Goal: Task Accomplishment & Management: Complete application form

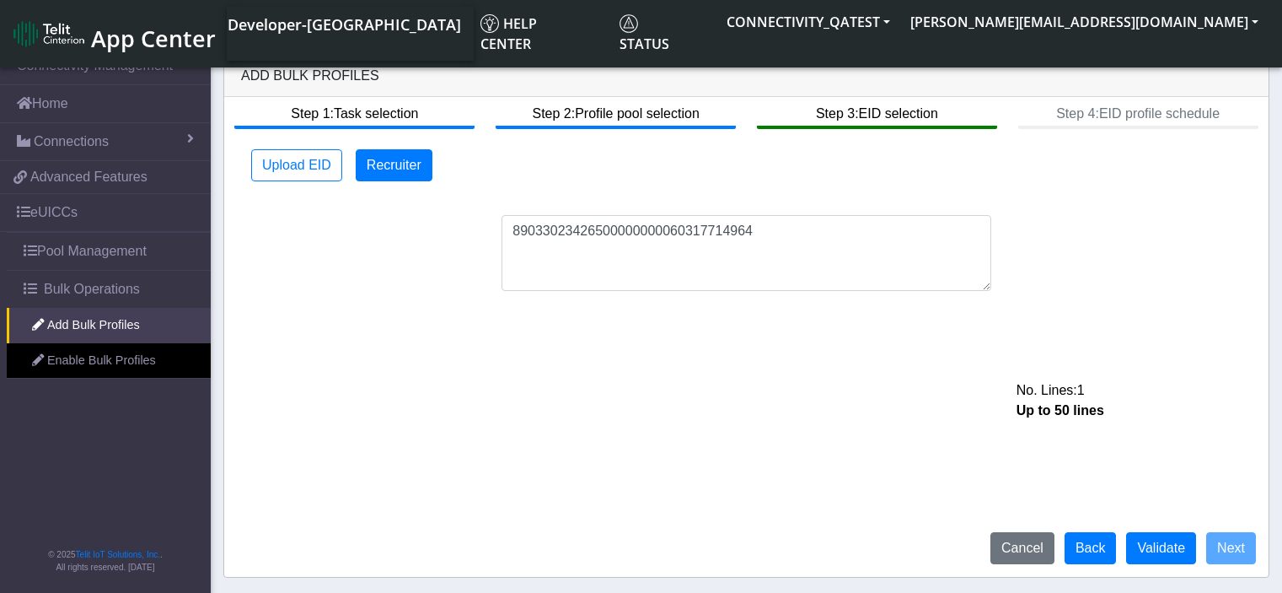
scroll to position [6, 0]
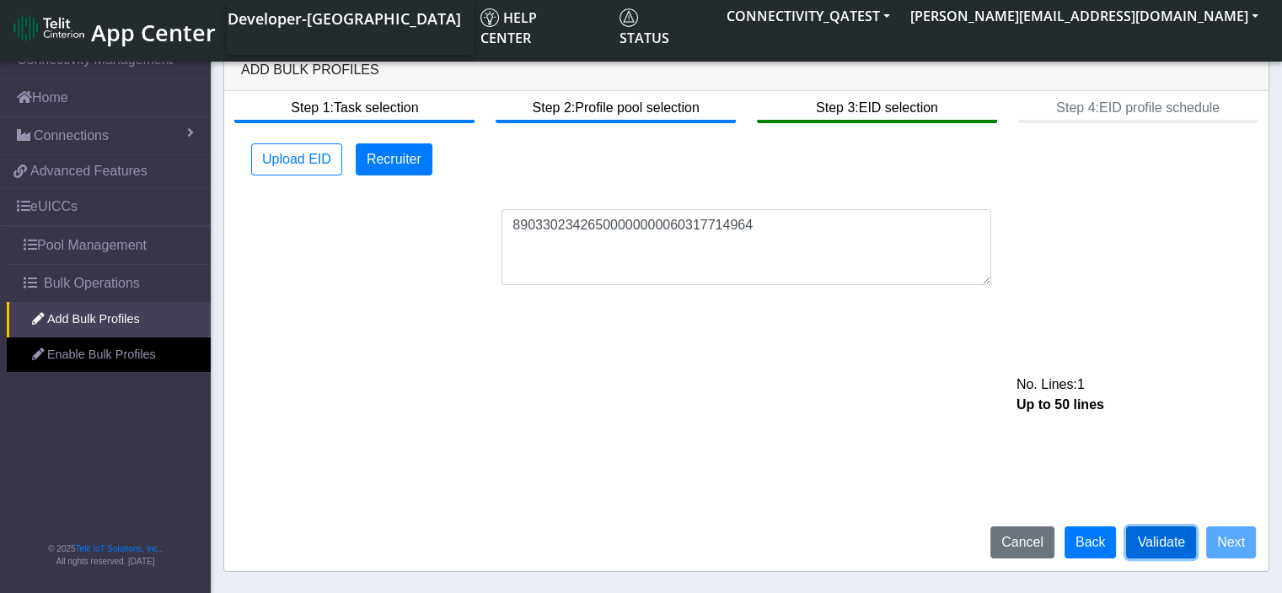
click at [1161, 540] on button "Validate" at bounding box center [1161, 542] width 70 height 32
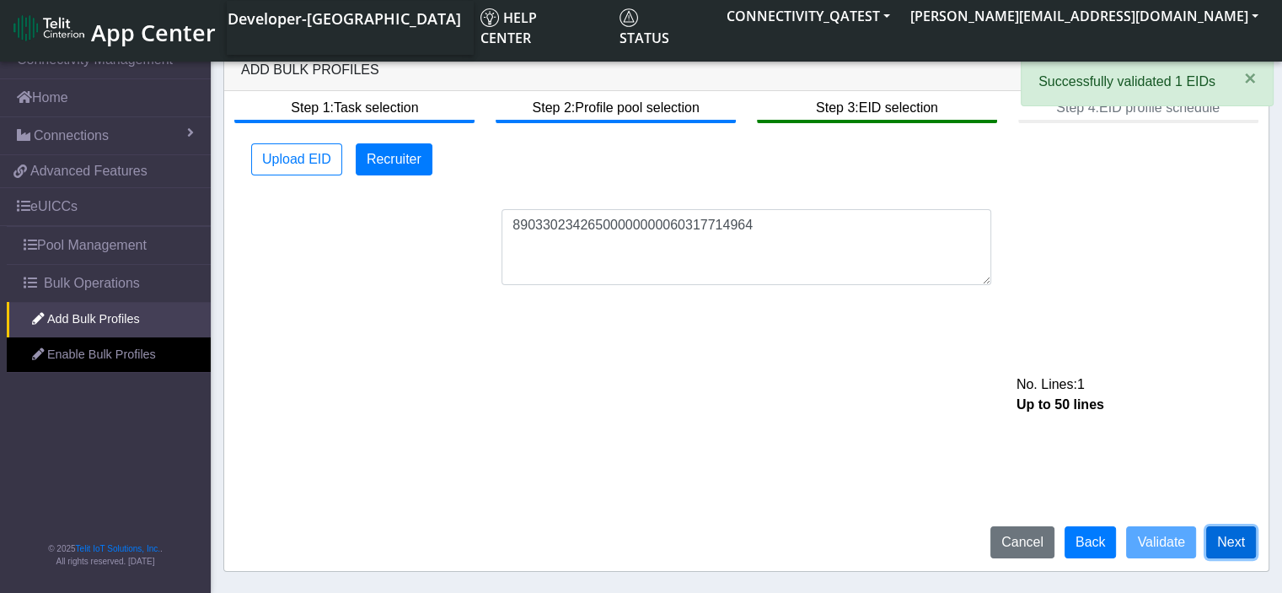
click at [1241, 546] on button "Next" at bounding box center [1231, 542] width 50 height 32
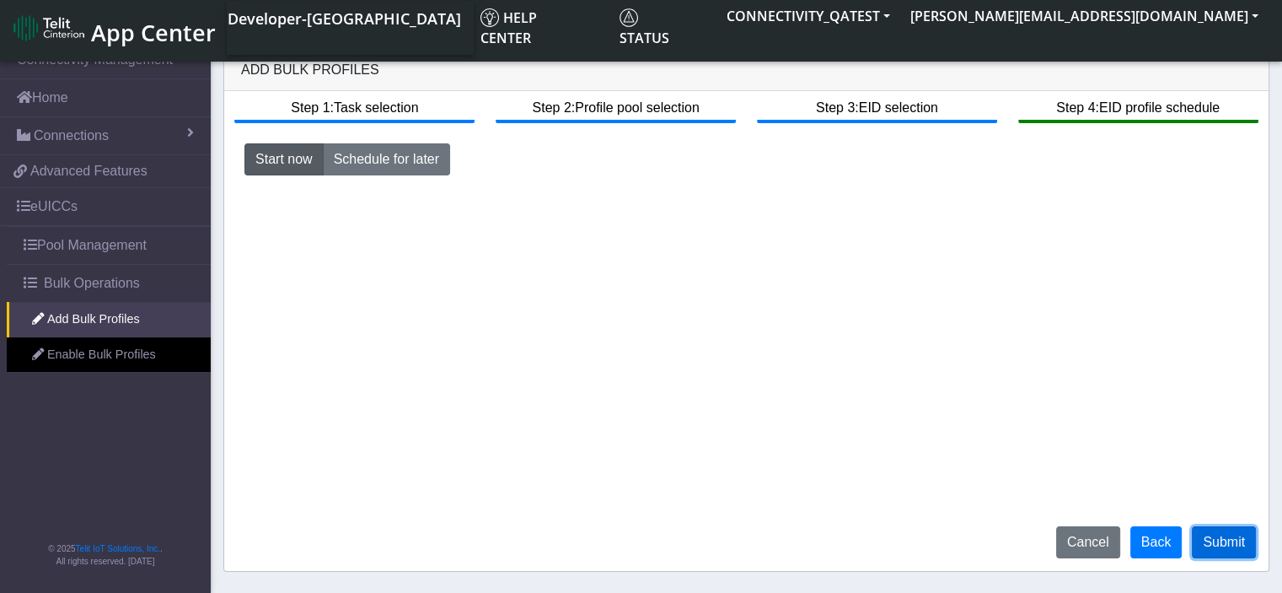
click at [1236, 549] on button "Submit" at bounding box center [1224, 542] width 64 height 32
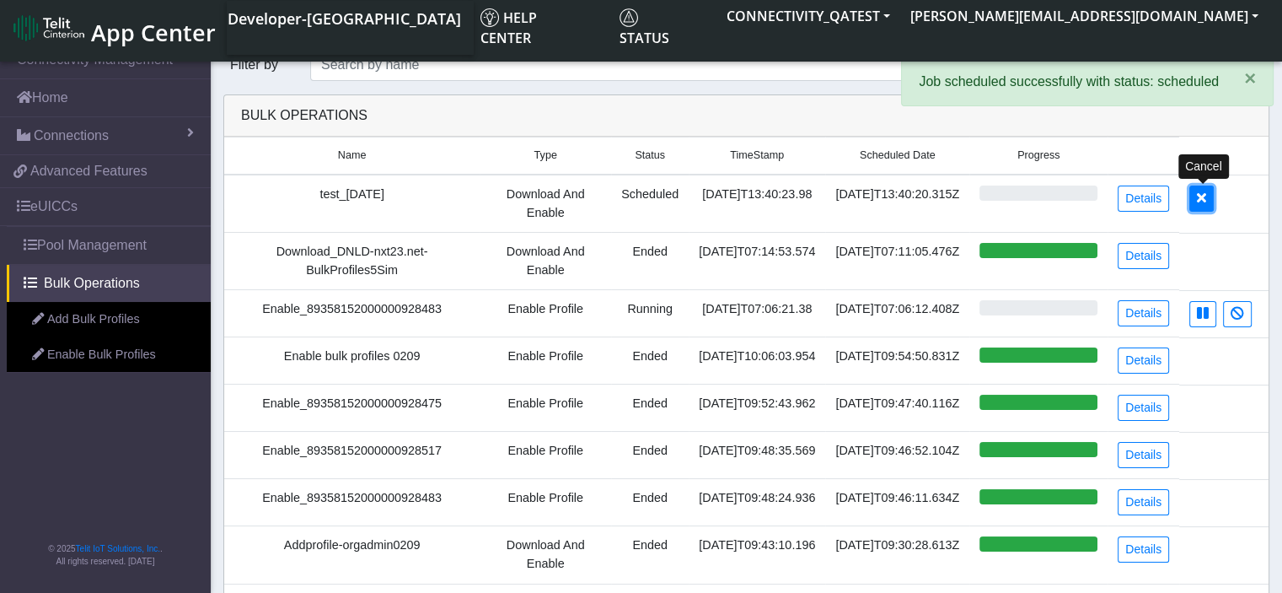
click at [1209, 200] on button at bounding box center [1201, 198] width 24 height 26
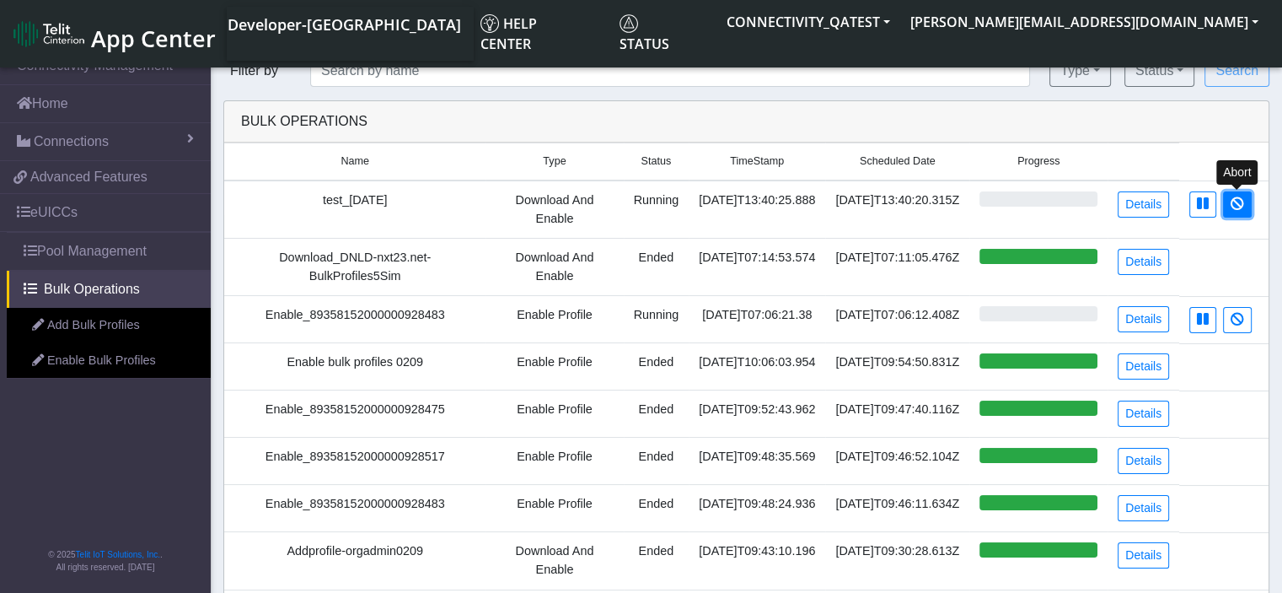
click at [1231, 201] on icon at bounding box center [1237, 202] width 13 height 13
click at [1160, 206] on link "Details" at bounding box center [1143, 204] width 51 height 26
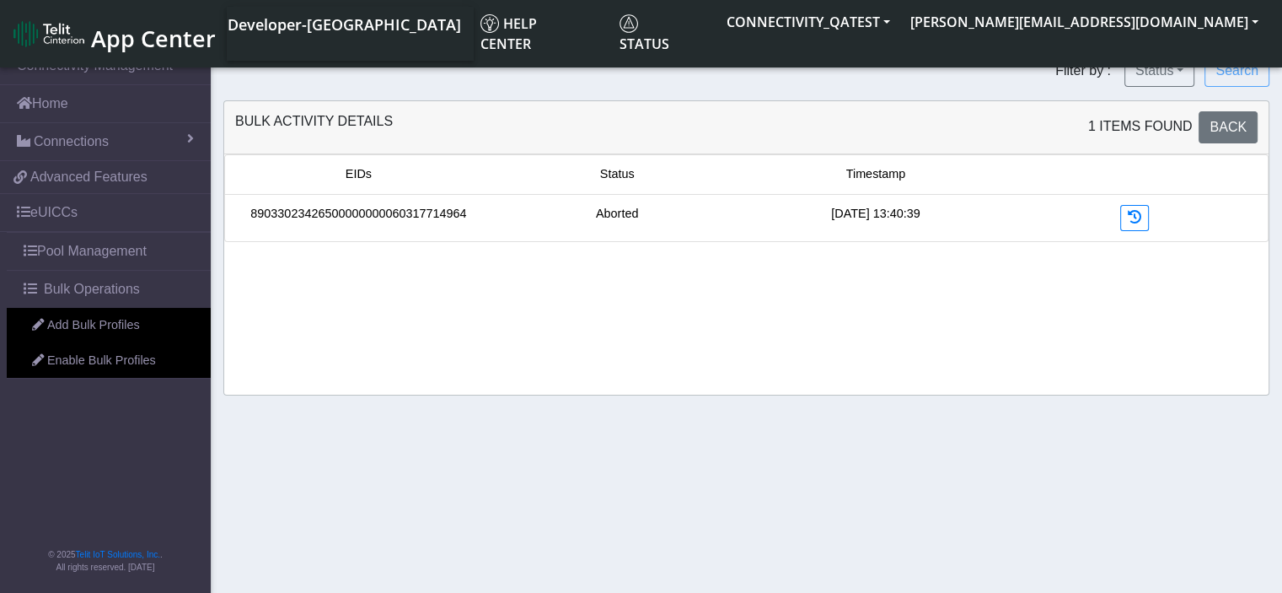
drag, startPoint x: 470, startPoint y: 215, endPoint x: 255, endPoint y: 217, distance: 215.8
click at [255, 217] on div "89033023426500000000060317714964" at bounding box center [358, 218] width 259 height 26
copy link "89033023426500000000060317714964"
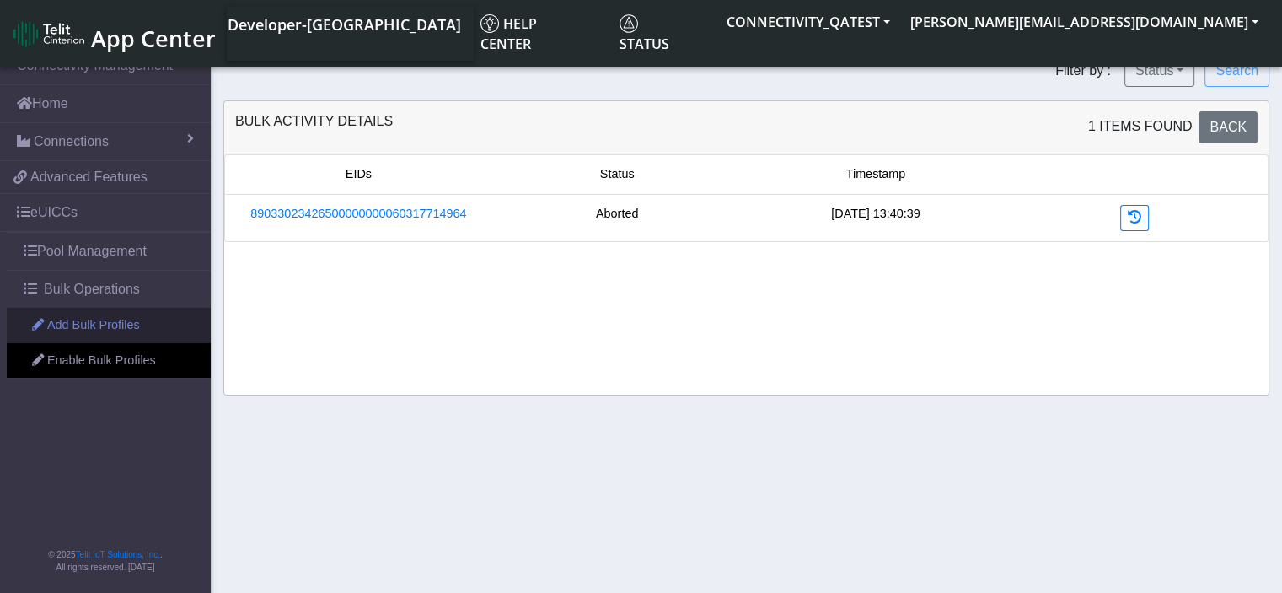
click at [97, 319] on link "Add Bulk Profiles" at bounding box center [109, 325] width 204 height 35
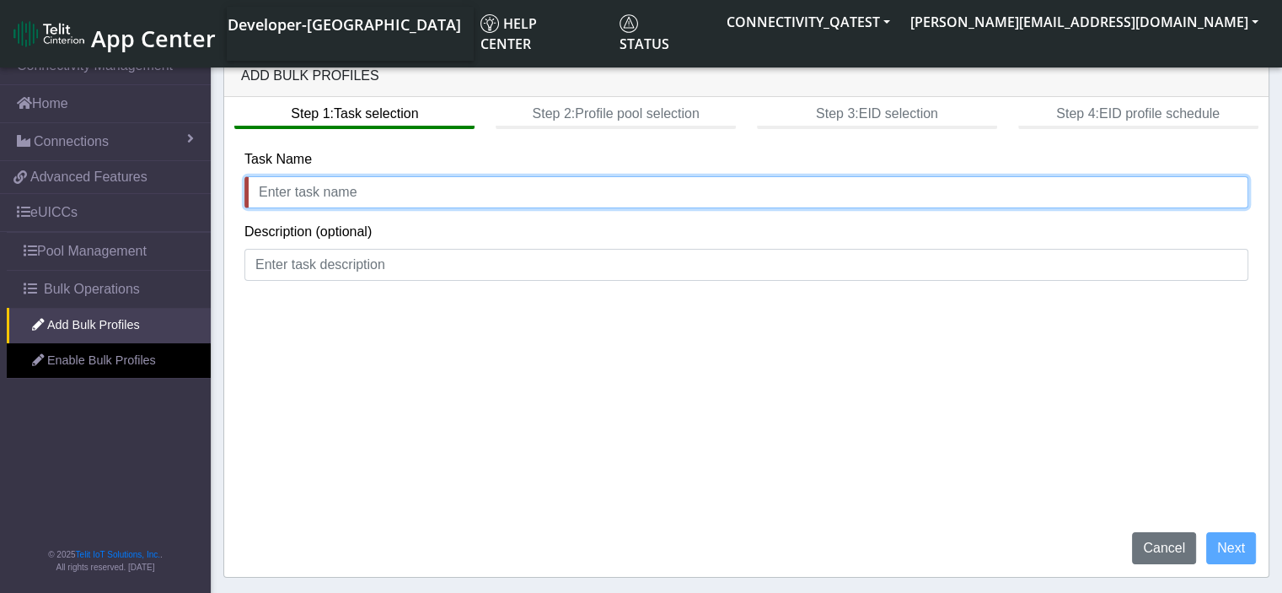
click at [330, 200] on input "text" at bounding box center [746, 192] width 1004 height 32
type input "test"
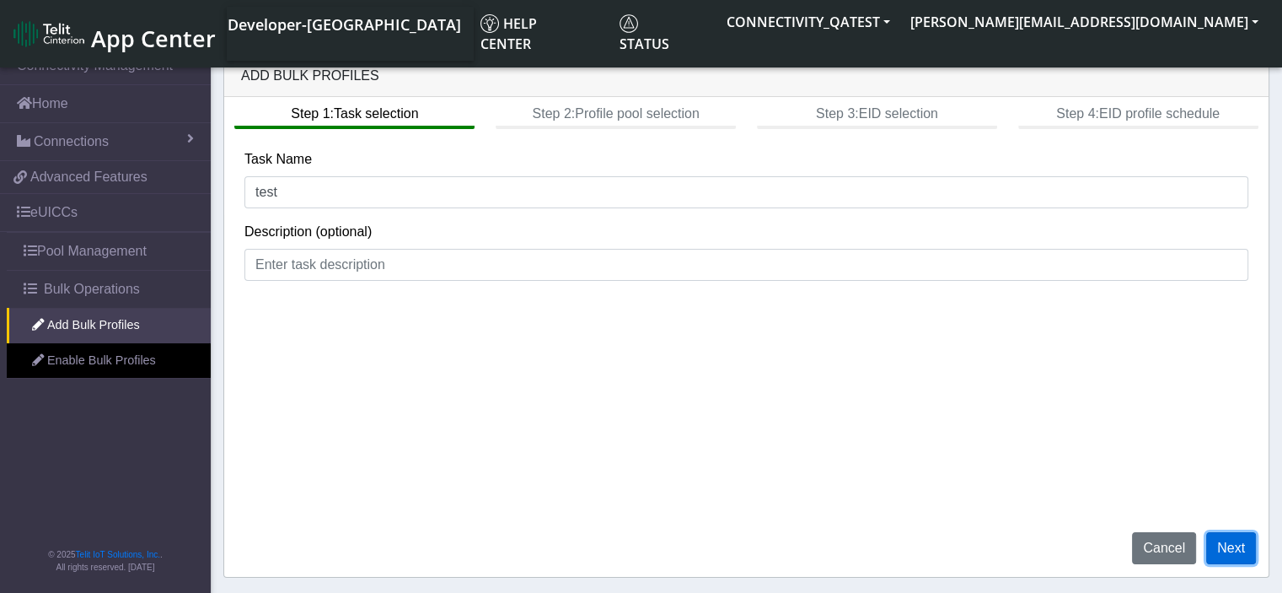
click at [1225, 547] on button "Next" at bounding box center [1231, 548] width 50 height 32
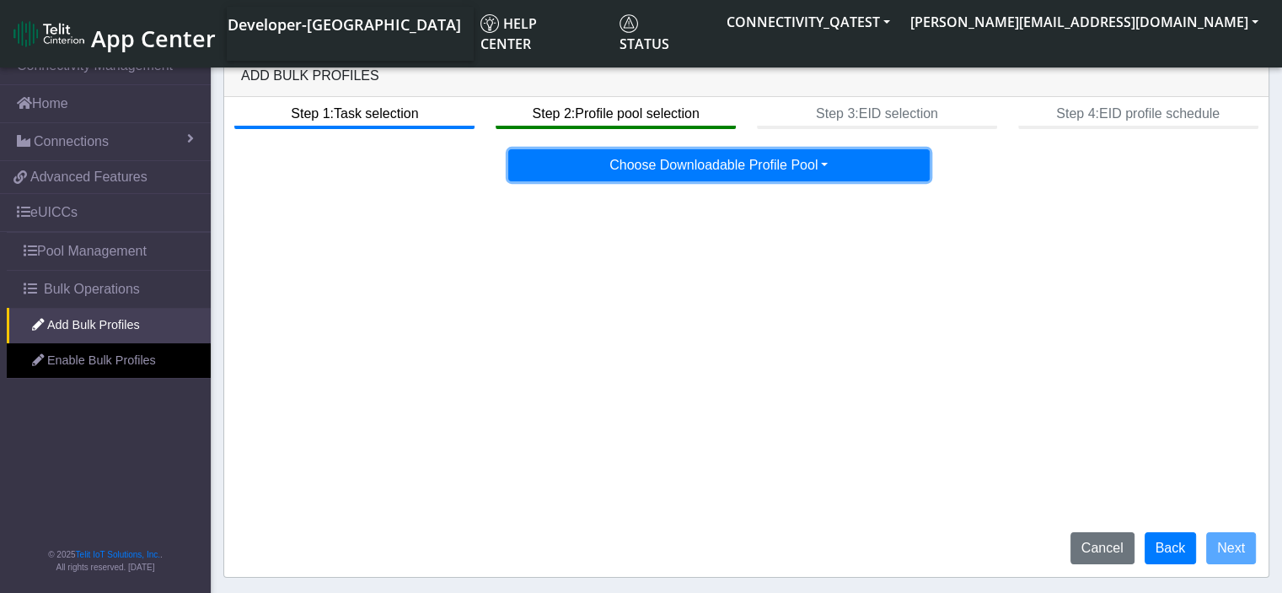
click at [741, 176] on button "Choose Downloadable Profile Pool" at bounding box center [718, 165] width 421 height 32
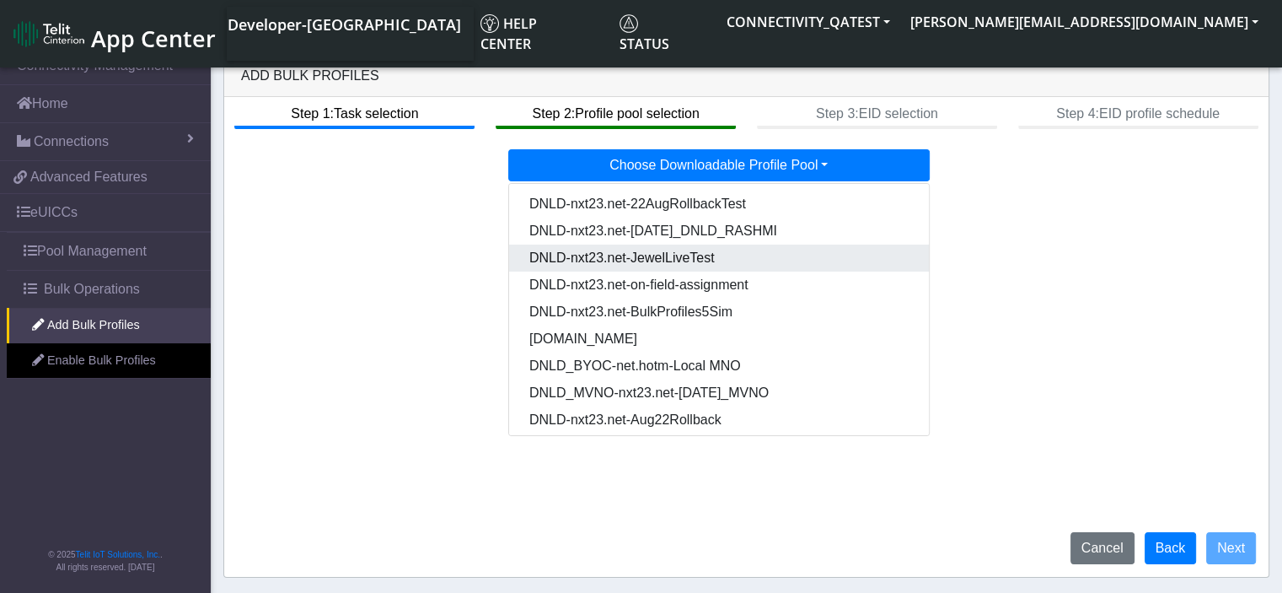
click at [720, 251] on Pool60adf348-bd80-42e1-9caa-3b2b026d63a2-dropdown "DNLD-nxt23.net-JewelLiveTest" at bounding box center [719, 257] width 421 height 27
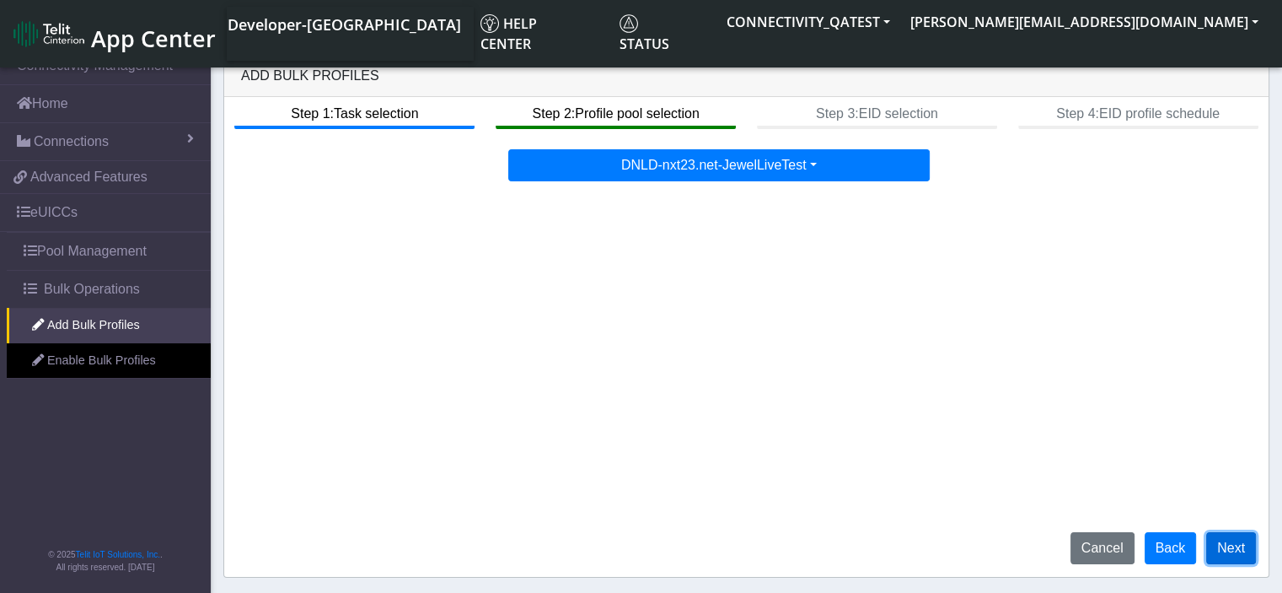
click at [1250, 549] on button "Next" at bounding box center [1231, 548] width 50 height 32
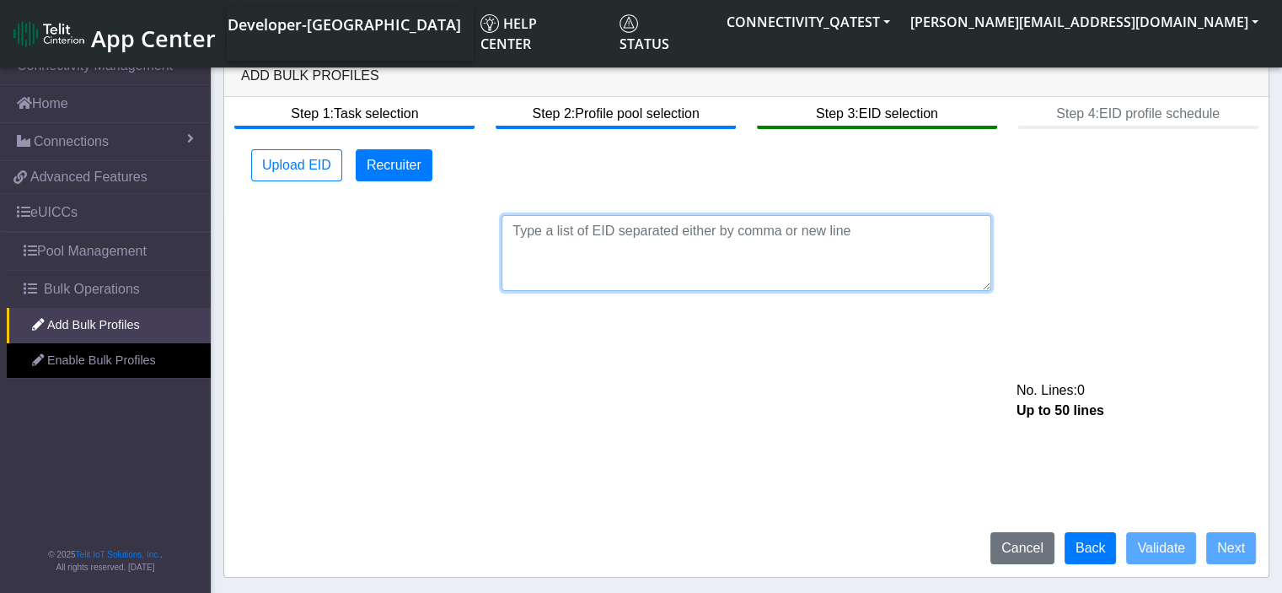
click at [730, 229] on textarea at bounding box center [747, 253] width 490 height 76
paste textarea "89033023426500000000060317714964"
type textarea "89033023426500000000060317714964"
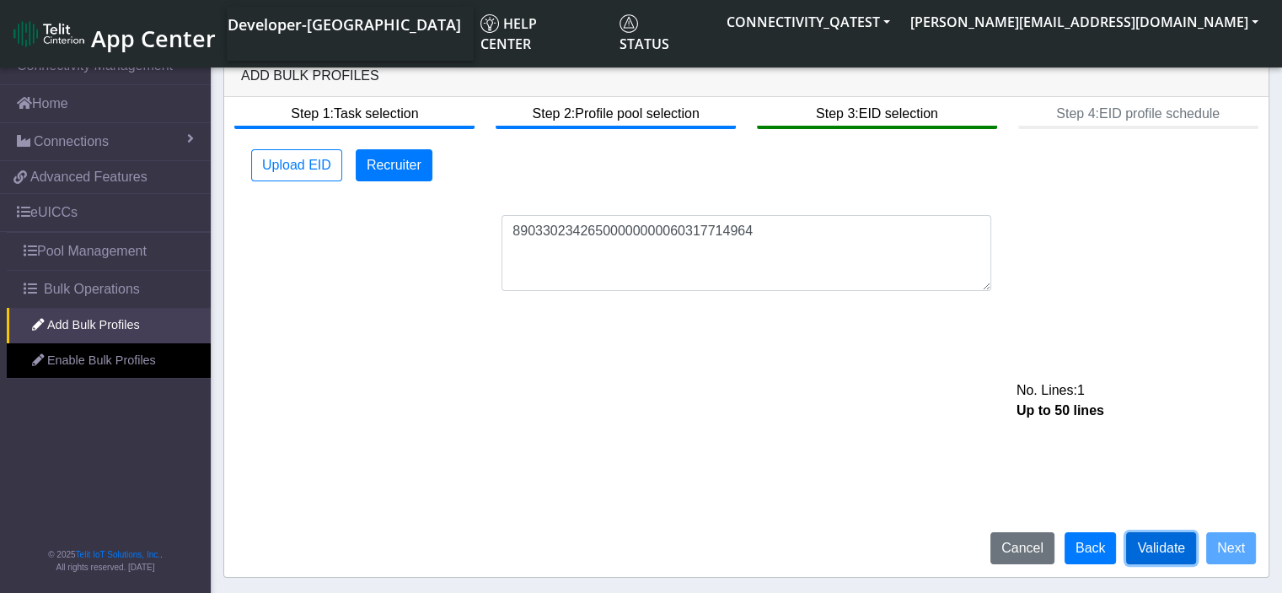
click at [1158, 552] on button "Validate" at bounding box center [1161, 548] width 70 height 32
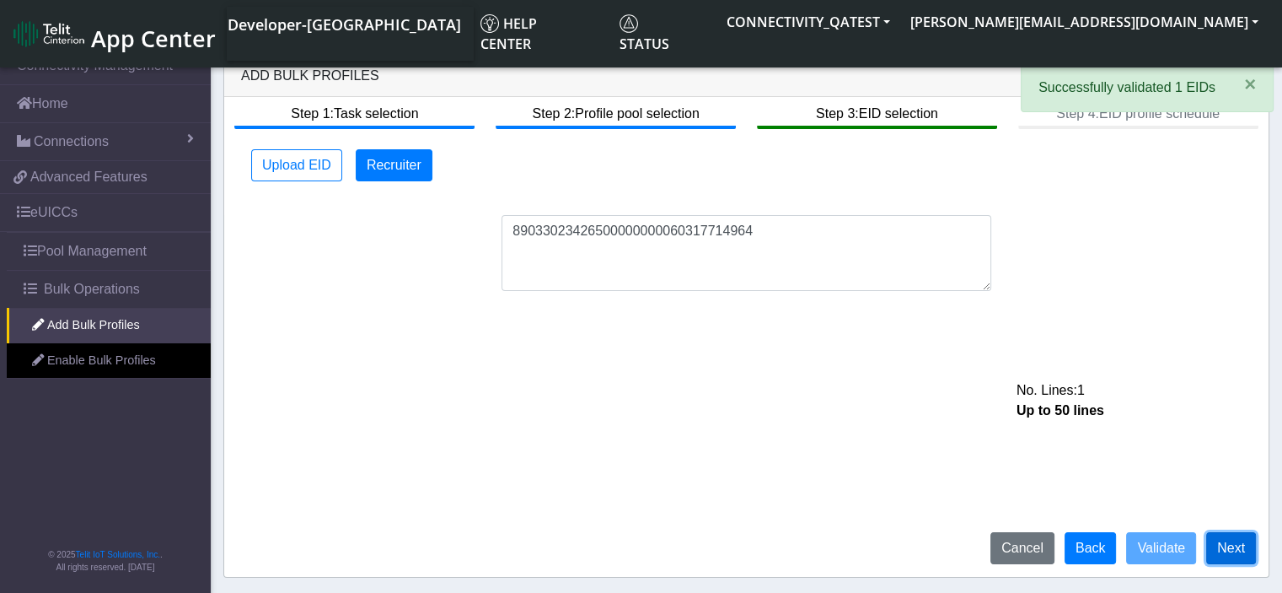
click at [1246, 546] on button "Next" at bounding box center [1231, 548] width 50 height 32
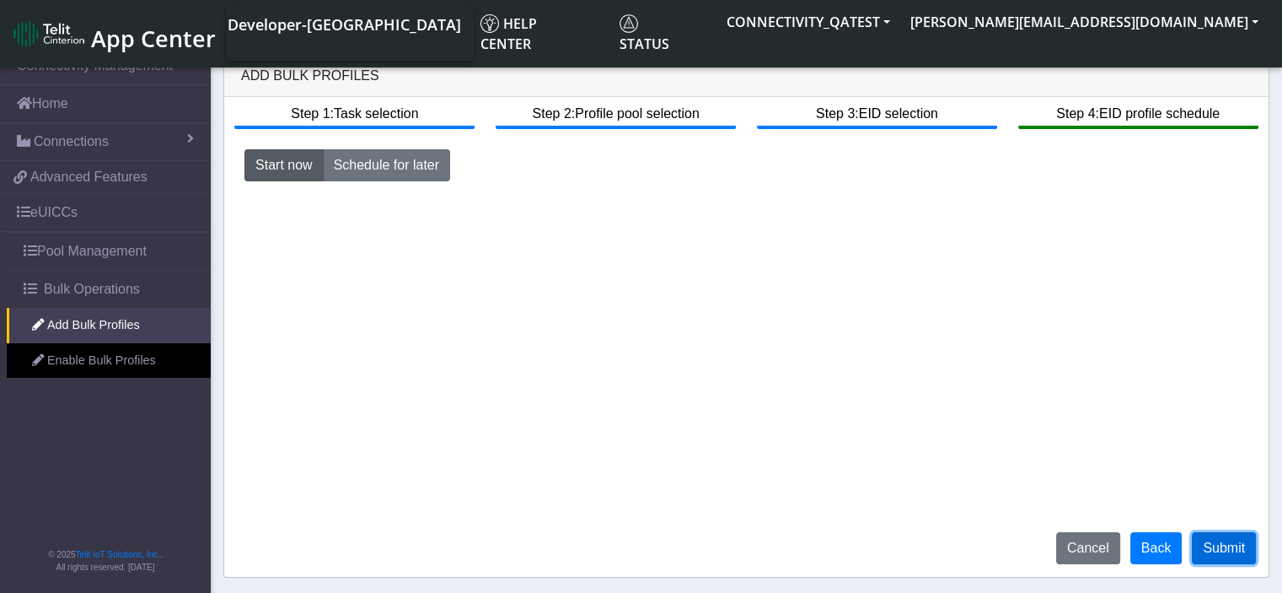
click at [1224, 552] on button "Submit" at bounding box center [1224, 548] width 64 height 32
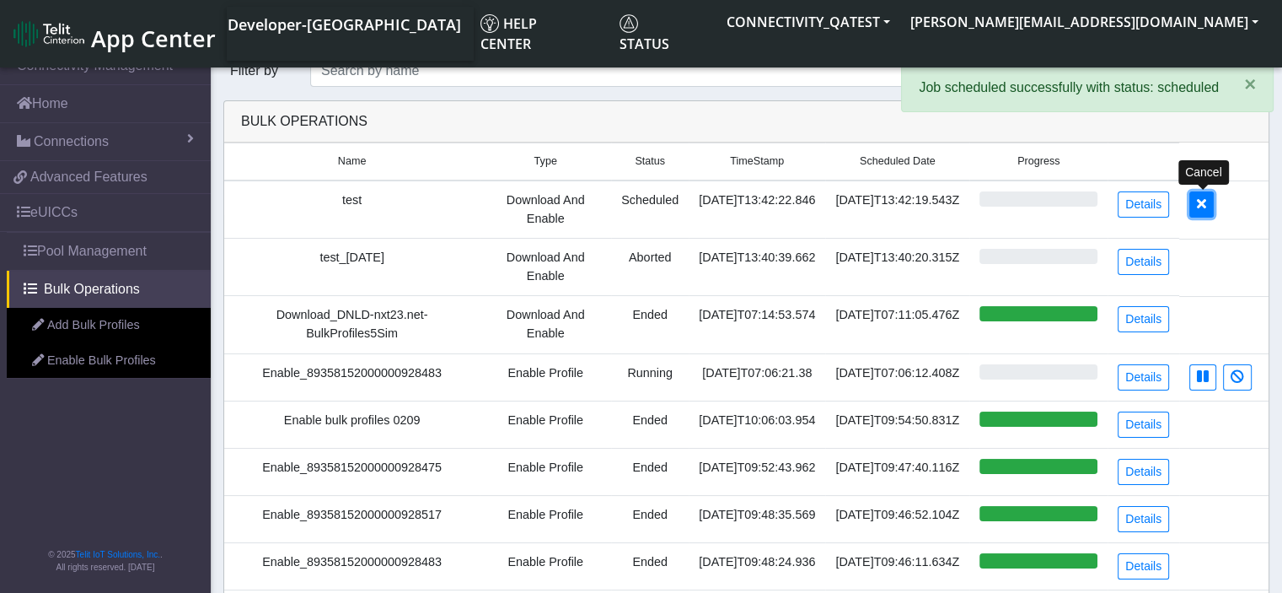
click at [1210, 201] on button at bounding box center [1201, 204] width 24 height 26
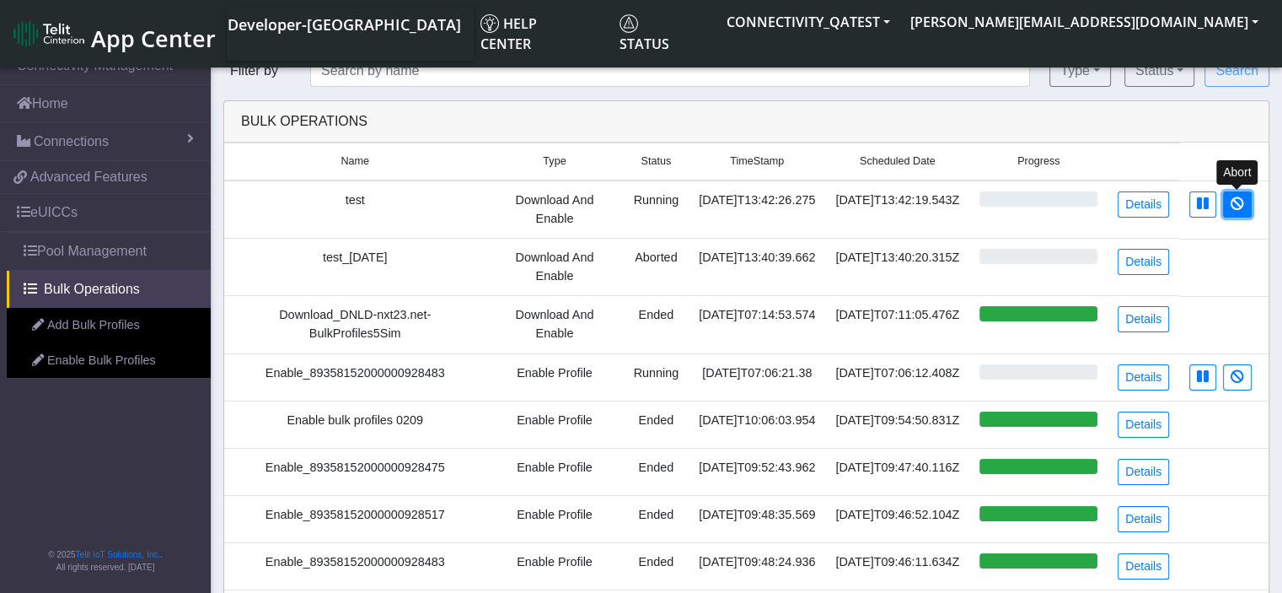
click at [1237, 208] on icon at bounding box center [1237, 202] width 13 height 13
